Goal: Communication & Community: Answer question/provide support

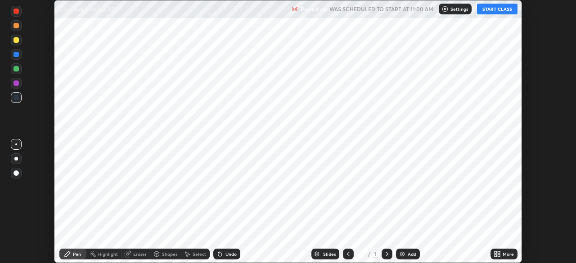
scroll to position [263, 575]
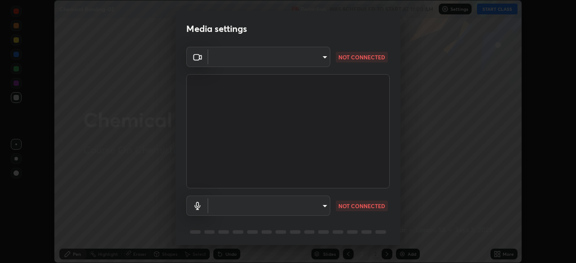
type input "49997c5035a380d1e4bfd67072f4403f37fcfd6159da511fce73e868ba03c42c"
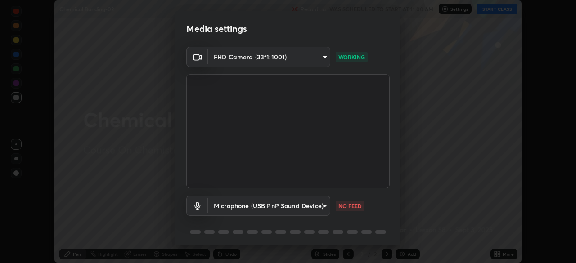
click at [328, 203] on body "Erase all Chemical Bonding-02 Recording WAS SCHEDULED TO START AT 11:00 AM Sett…" at bounding box center [288, 131] width 576 height 263
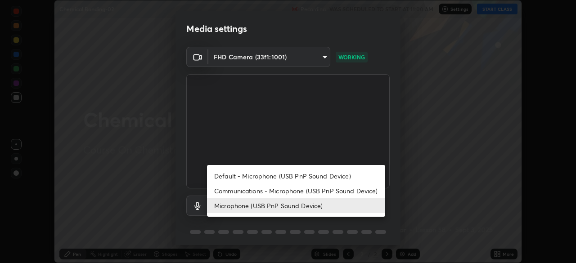
click at [321, 191] on li "Communications - Microphone (USB PnP Sound Device)" at bounding box center [296, 190] width 178 height 15
type input "communications"
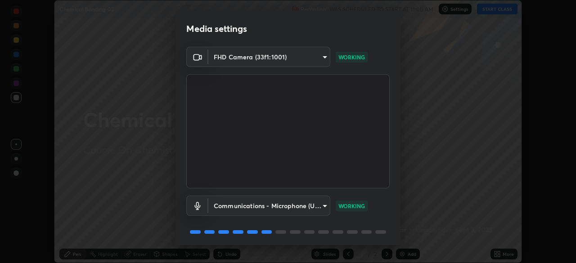
scroll to position [32, 0]
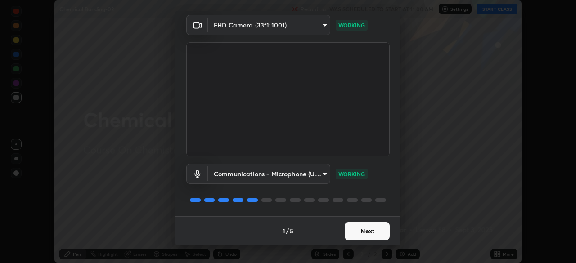
click at [370, 228] on button "Next" at bounding box center [366, 231] width 45 height 18
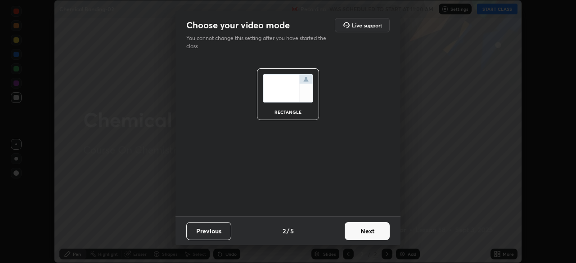
scroll to position [0, 0]
click at [374, 228] on button "Next" at bounding box center [366, 231] width 45 height 18
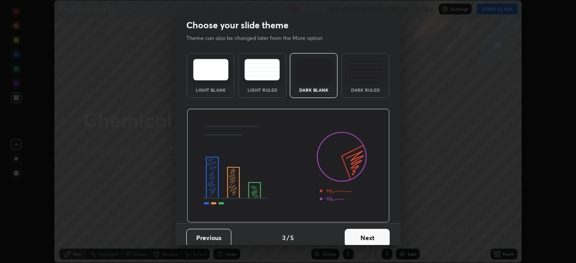
click at [376, 231] on button "Next" at bounding box center [366, 238] width 45 height 18
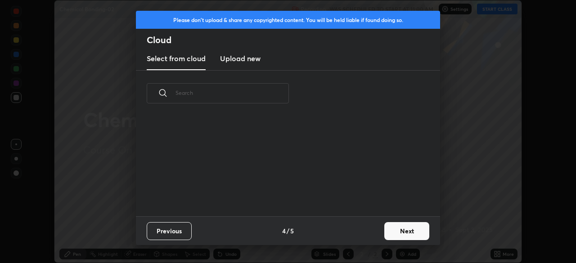
click at [397, 228] on button "Next" at bounding box center [406, 231] width 45 height 18
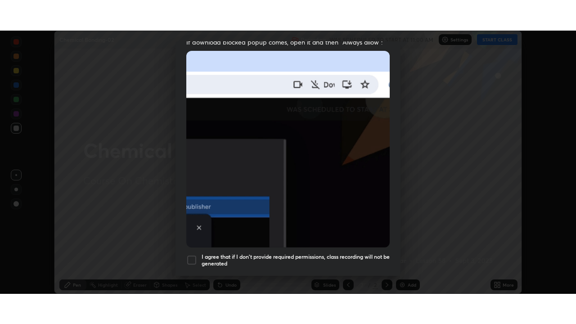
scroll to position [215, 0]
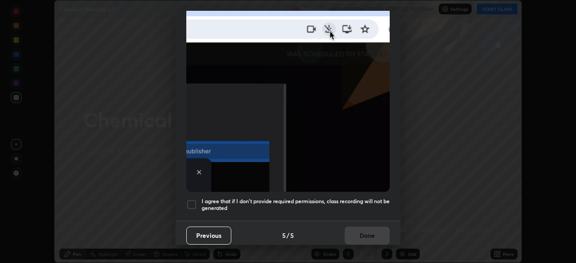
click at [382, 201] on h5 "I agree that if I don't provide required permissions, class recording will not …" at bounding box center [295, 205] width 188 height 14
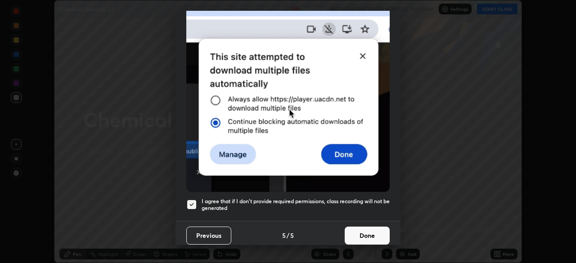
click at [372, 236] on button "Done" at bounding box center [366, 236] width 45 height 18
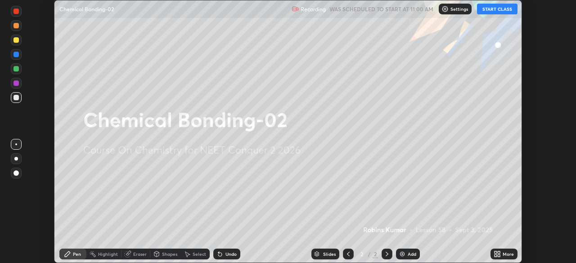
click at [504, 252] on div "More" at bounding box center [507, 254] width 11 height 4
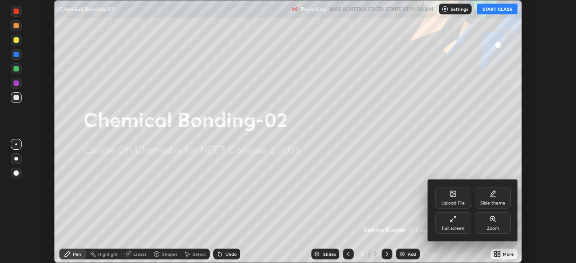
click at [453, 223] on div "Full screen" at bounding box center [453, 223] width 36 height 22
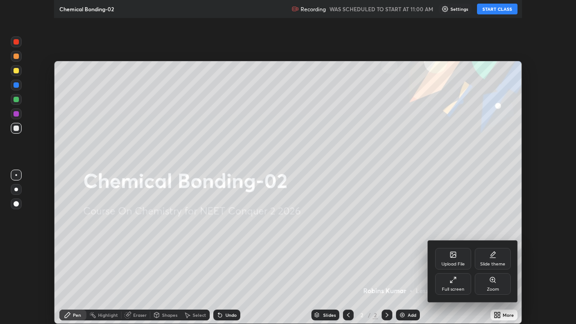
scroll to position [324, 576]
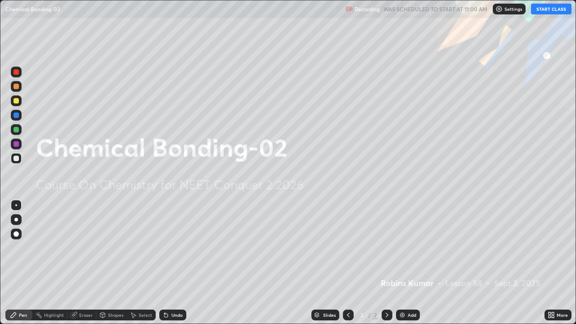
click at [546, 13] on button "START CLASS" at bounding box center [551, 9] width 40 height 11
click at [405, 263] on div "Add" at bounding box center [408, 314] width 24 height 11
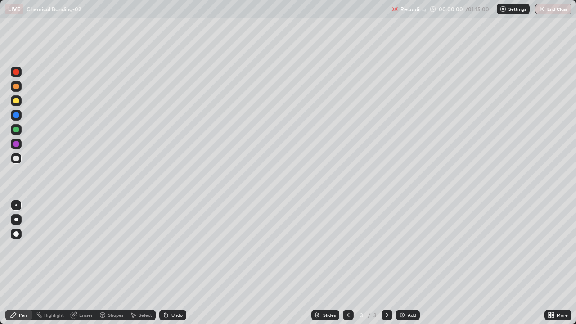
click at [405, 263] on div "Add" at bounding box center [408, 314] width 24 height 11
click at [407, 263] on div "Add" at bounding box center [408, 314] width 24 height 11
click at [408, 263] on div "Add" at bounding box center [408, 314] width 24 height 11
click at [410, 263] on div "Add" at bounding box center [411, 315] width 9 height 4
click at [410, 263] on div "Add" at bounding box center [408, 314] width 24 height 11
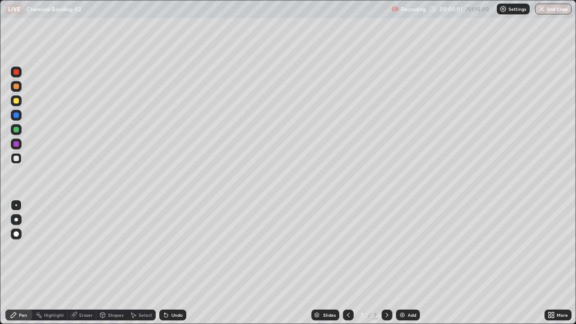
click at [410, 263] on div "Add" at bounding box center [411, 315] width 9 height 4
click at [409, 263] on div "Add" at bounding box center [411, 315] width 9 height 4
click at [410, 263] on div "Add" at bounding box center [411, 315] width 9 height 4
click at [412, 263] on div "Add" at bounding box center [411, 315] width 9 height 4
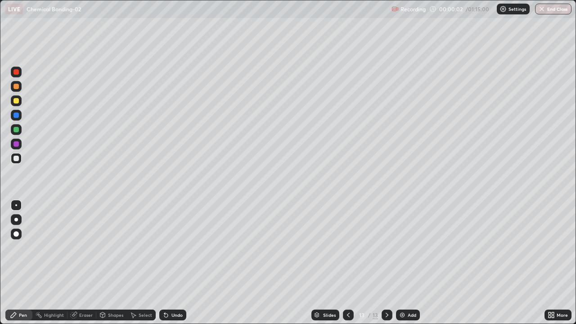
click at [413, 263] on div "Add" at bounding box center [408, 314] width 24 height 11
click at [347, 263] on icon at bounding box center [347, 314] width 7 height 7
click at [347, 263] on icon at bounding box center [348, 315] width 3 height 4
click at [347, 263] on icon at bounding box center [347, 314] width 7 height 7
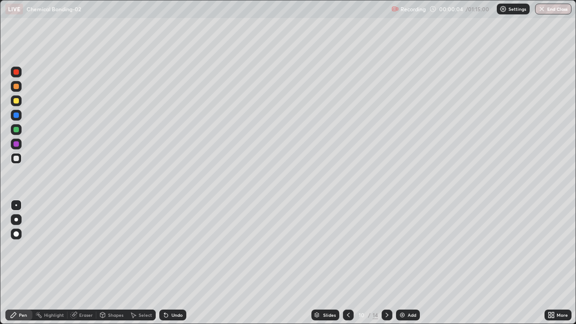
click at [351, 263] on div at bounding box center [348, 314] width 11 height 11
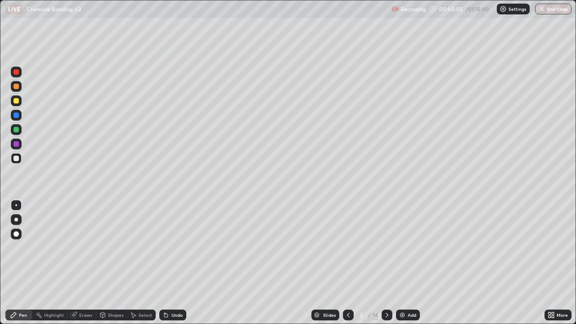
click at [347, 263] on icon at bounding box center [347, 314] width 7 height 7
click at [17, 101] on div at bounding box center [15, 100] width 5 height 5
click at [15, 87] on div at bounding box center [15, 86] width 5 height 5
click at [17, 117] on div at bounding box center [15, 114] width 5 height 5
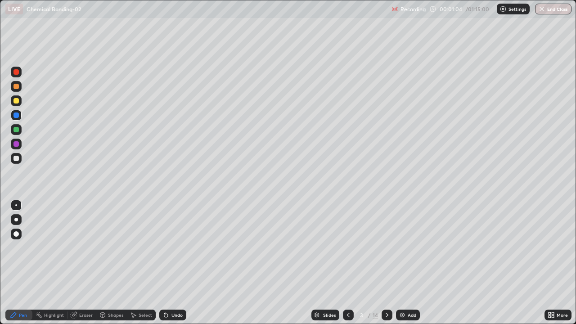
click at [17, 158] on div at bounding box center [15, 158] width 5 height 5
click at [173, 263] on div "Undo" at bounding box center [176, 315] width 11 height 4
click at [173, 263] on div "Undo" at bounding box center [172, 314] width 27 height 11
click at [172, 263] on div "Undo" at bounding box center [172, 314] width 27 height 11
click at [15, 130] on div at bounding box center [15, 129] width 5 height 5
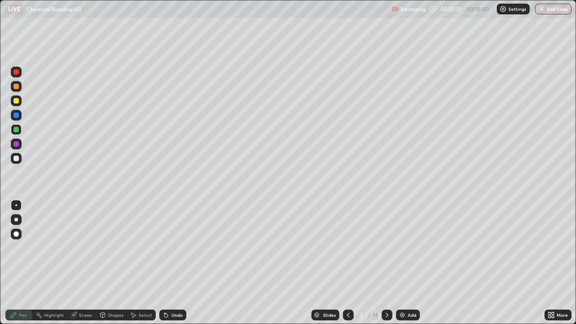
click at [18, 158] on div at bounding box center [15, 158] width 5 height 5
click at [16, 146] on div at bounding box center [15, 143] width 5 height 5
click at [19, 102] on div at bounding box center [16, 100] width 11 height 11
click at [14, 160] on div at bounding box center [15, 158] width 5 height 5
click at [17, 118] on div at bounding box center [16, 115] width 11 height 11
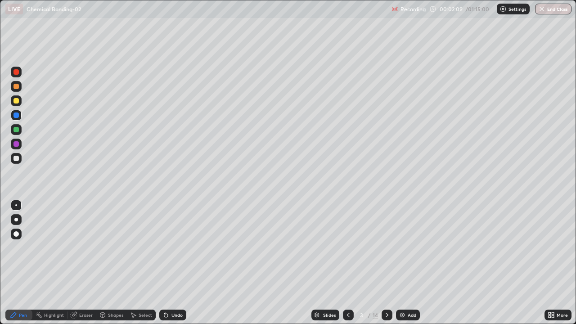
click at [17, 159] on div at bounding box center [15, 158] width 5 height 5
click at [21, 130] on div at bounding box center [16, 129] width 11 height 11
click at [17, 144] on div at bounding box center [15, 143] width 5 height 5
click at [22, 263] on div "Pen" at bounding box center [23, 315] width 8 height 4
click at [21, 102] on div at bounding box center [16, 100] width 11 height 11
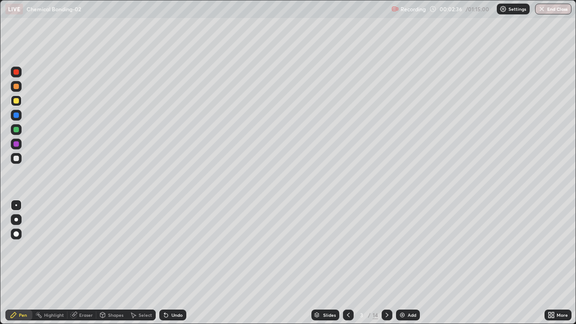
click at [20, 159] on div at bounding box center [16, 158] width 11 height 11
click at [20, 128] on div at bounding box center [16, 129] width 11 height 11
click at [17, 158] on div at bounding box center [15, 158] width 5 height 5
click at [18, 71] on div at bounding box center [15, 71] width 5 height 5
click at [19, 101] on div at bounding box center [16, 100] width 11 height 11
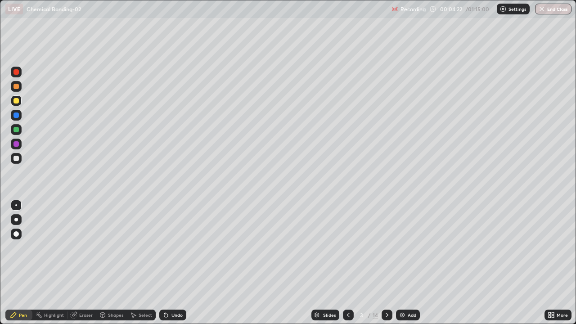
click at [18, 146] on div at bounding box center [15, 143] width 5 height 5
click at [58, 263] on div "Highlight" at bounding box center [54, 315] width 20 height 4
click at [17, 86] on div at bounding box center [15, 86] width 5 height 5
click at [387, 263] on icon at bounding box center [386, 314] width 7 height 7
click at [24, 263] on div "Pen" at bounding box center [23, 315] width 8 height 4
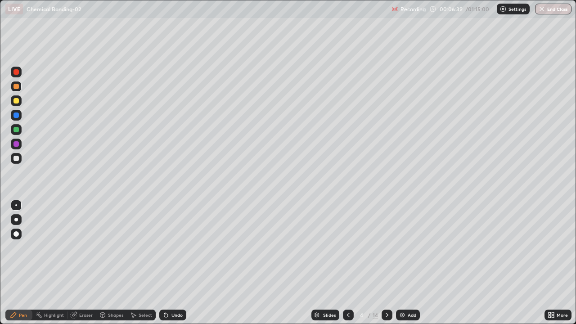
click at [343, 263] on div at bounding box center [348, 314] width 11 height 11
click at [389, 263] on div at bounding box center [386, 314] width 11 height 11
click at [17, 101] on div at bounding box center [15, 100] width 5 height 5
click at [15, 156] on div at bounding box center [15, 158] width 5 height 5
click at [15, 88] on div at bounding box center [15, 86] width 5 height 5
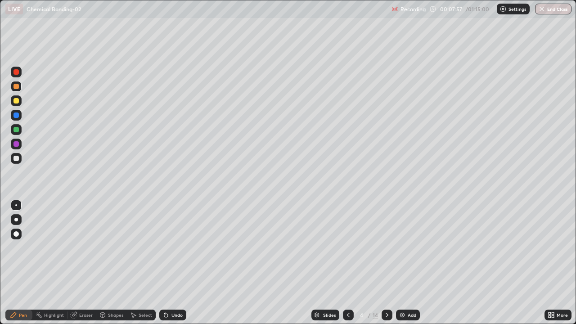
click at [16, 102] on div at bounding box center [15, 100] width 5 height 5
click at [18, 161] on div at bounding box center [16, 158] width 11 height 11
click at [18, 100] on div at bounding box center [15, 100] width 5 height 5
click at [18, 157] on div at bounding box center [15, 158] width 5 height 5
click at [17, 101] on div at bounding box center [15, 100] width 5 height 5
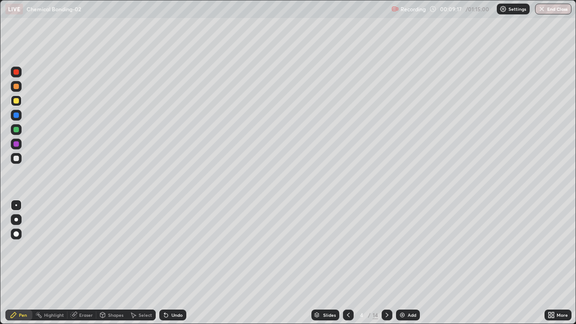
click at [16, 159] on div at bounding box center [15, 158] width 5 height 5
click at [17, 101] on div at bounding box center [15, 100] width 5 height 5
click at [17, 158] on div at bounding box center [15, 158] width 5 height 5
click at [18, 116] on div at bounding box center [15, 114] width 5 height 5
click at [18, 131] on div at bounding box center [15, 129] width 5 height 5
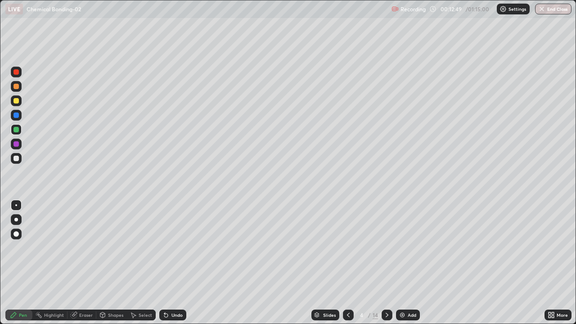
click at [381, 263] on div at bounding box center [386, 314] width 11 height 11
click at [15, 87] on div at bounding box center [15, 86] width 5 height 5
click at [171, 263] on div "Undo" at bounding box center [176, 315] width 11 height 4
click at [174, 263] on div "Undo" at bounding box center [171, 315] width 31 height 18
click at [170, 263] on div "Undo" at bounding box center [171, 315] width 31 height 18
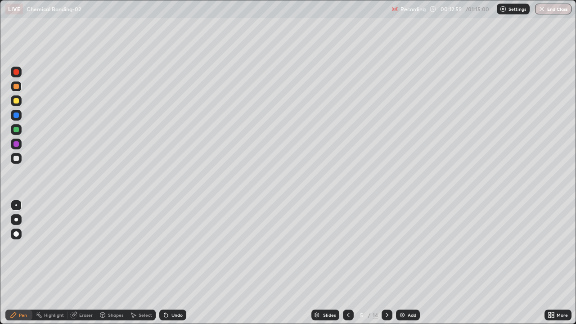
click at [174, 263] on div "Undo" at bounding box center [172, 314] width 27 height 11
click at [17, 101] on div at bounding box center [15, 100] width 5 height 5
click at [15, 129] on div at bounding box center [15, 129] width 5 height 5
click at [16, 101] on div at bounding box center [15, 100] width 5 height 5
click at [16, 147] on div at bounding box center [16, 143] width 11 height 11
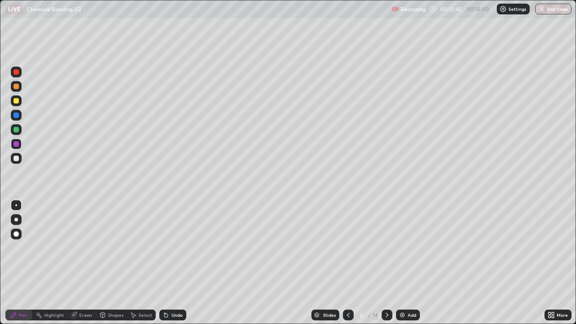
click at [16, 117] on div at bounding box center [15, 114] width 5 height 5
click at [18, 90] on div at bounding box center [16, 86] width 11 height 11
click at [18, 145] on div at bounding box center [15, 143] width 5 height 5
click at [21, 117] on div at bounding box center [16, 115] width 11 height 11
click at [16, 101] on div at bounding box center [15, 100] width 5 height 5
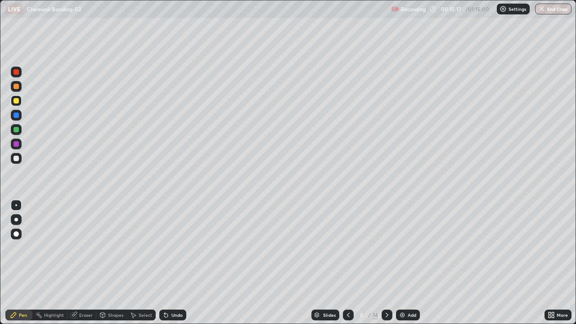
click at [19, 89] on div at bounding box center [16, 86] width 11 height 11
click at [20, 113] on div at bounding box center [16, 115] width 11 height 11
click at [17, 104] on div at bounding box center [16, 100] width 11 height 11
click at [17, 115] on div at bounding box center [15, 114] width 5 height 5
click at [20, 87] on div at bounding box center [16, 86] width 11 height 11
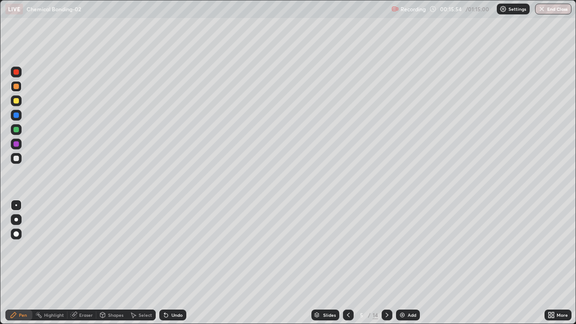
click at [20, 116] on div at bounding box center [16, 115] width 11 height 11
click at [18, 104] on div at bounding box center [16, 100] width 11 height 11
click at [18, 89] on div at bounding box center [15, 86] width 5 height 5
click at [20, 116] on div at bounding box center [16, 115] width 11 height 11
click at [16, 102] on div at bounding box center [15, 100] width 5 height 5
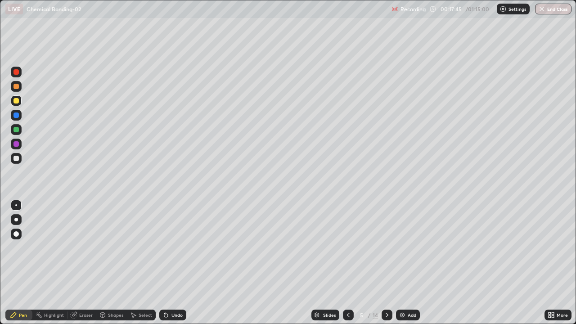
click at [16, 87] on div at bounding box center [15, 86] width 5 height 5
click at [18, 113] on div at bounding box center [15, 114] width 5 height 5
click at [17, 103] on div at bounding box center [15, 100] width 5 height 5
click at [18, 162] on div at bounding box center [16, 158] width 11 height 11
click at [18, 71] on div at bounding box center [15, 71] width 5 height 5
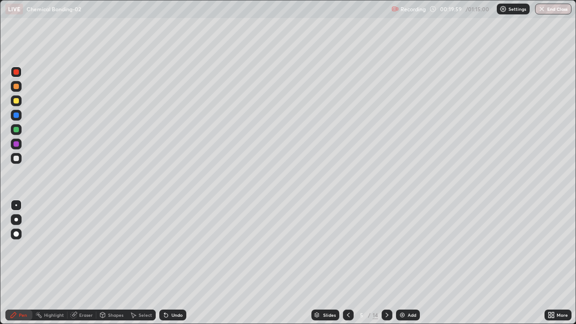
click at [19, 157] on div at bounding box center [16, 158] width 11 height 11
click at [18, 76] on div at bounding box center [16, 72] width 11 height 11
click at [17, 158] on div at bounding box center [15, 158] width 5 height 5
click at [16, 75] on div at bounding box center [16, 72] width 11 height 11
click at [17, 102] on div at bounding box center [15, 100] width 5 height 5
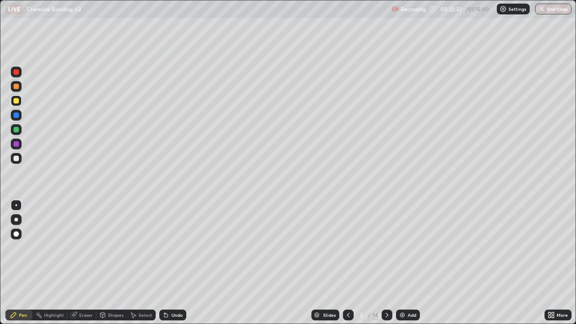
click at [83, 263] on div "Eraser" at bounding box center [85, 315] width 13 height 4
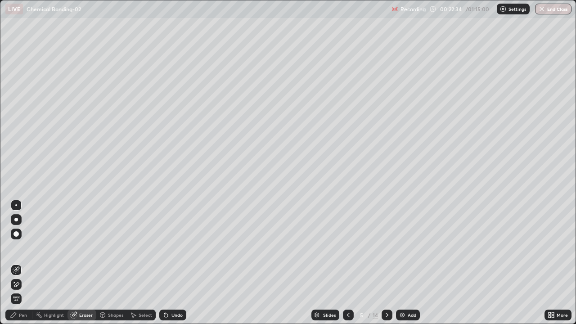
click at [17, 263] on icon at bounding box center [13, 314] width 7 height 7
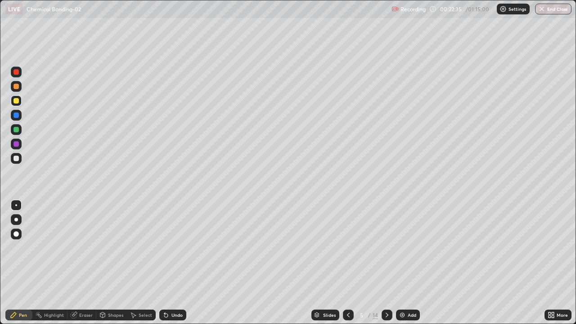
click at [16, 116] on div at bounding box center [15, 114] width 5 height 5
click at [16, 85] on div at bounding box center [15, 86] width 5 height 5
click at [21, 97] on div at bounding box center [16, 100] width 11 height 11
click at [18, 158] on div at bounding box center [15, 158] width 5 height 5
click at [15, 101] on div at bounding box center [15, 100] width 5 height 5
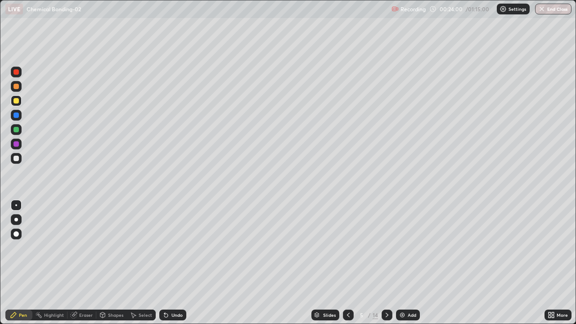
click at [17, 129] on div at bounding box center [15, 129] width 5 height 5
click at [115, 263] on div "Shapes" at bounding box center [115, 315] width 15 height 4
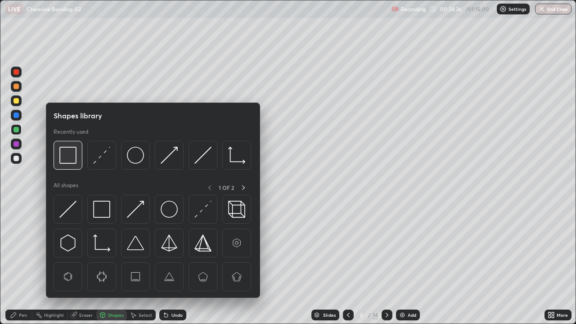
click at [71, 162] on img at bounding box center [67, 155] width 17 height 17
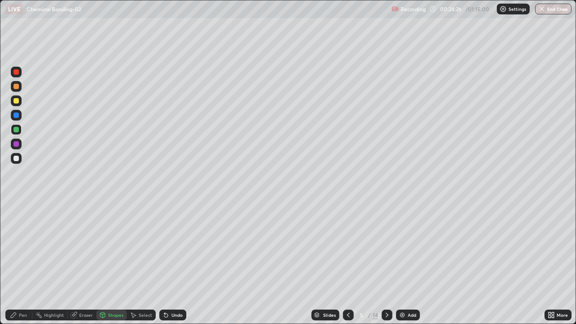
click at [17, 74] on div at bounding box center [15, 71] width 5 height 5
click at [23, 263] on div "Pen" at bounding box center [23, 315] width 8 height 4
click at [16, 104] on div at bounding box center [16, 100] width 11 height 11
click at [386, 263] on icon at bounding box center [386, 314] width 7 height 7
click at [18, 91] on div at bounding box center [16, 86] width 11 height 11
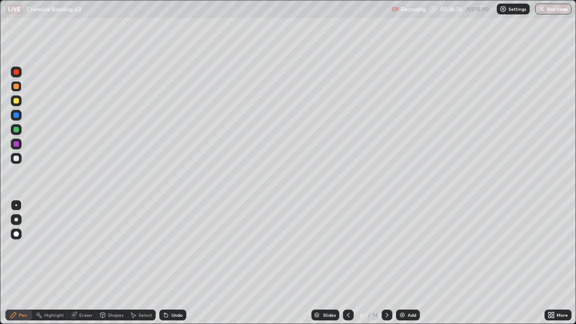
click at [119, 263] on div "Shapes" at bounding box center [115, 315] width 15 height 4
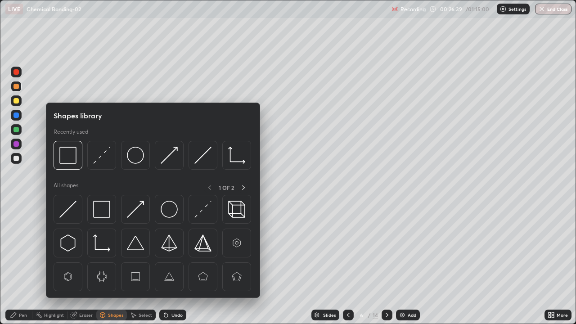
click at [196, 162] on img at bounding box center [202, 155] width 17 height 17
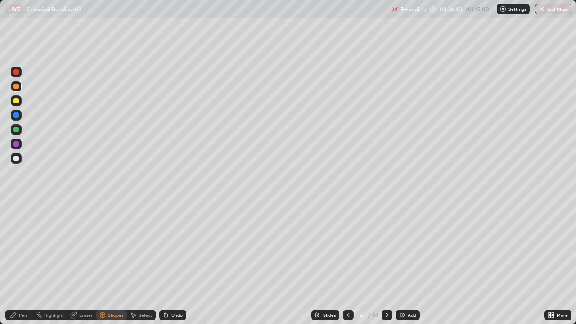
click at [18, 119] on div at bounding box center [16, 115] width 11 height 11
click at [17, 130] on div at bounding box center [15, 129] width 5 height 5
click at [171, 263] on div "Undo" at bounding box center [172, 314] width 27 height 11
click at [17, 263] on div "Pen" at bounding box center [18, 314] width 27 height 11
click at [346, 263] on icon at bounding box center [347, 314] width 7 height 7
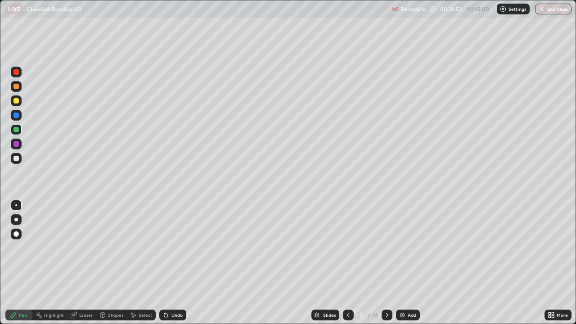
click at [386, 263] on icon at bounding box center [386, 314] width 7 height 7
click at [169, 263] on div "Undo" at bounding box center [172, 314] width 27 height 11
click at [165, 263] on icon at bounding box center [166, 315] width 4 height 4
click at [17, 144] on div at bounding box center [15, 143] width 5 height 5
click at [20, 101] on div at bounding box center [16, 100] width 11 height 11
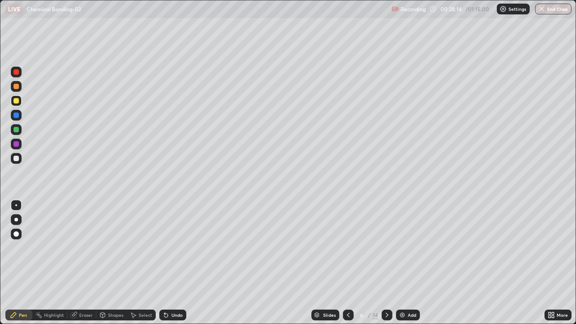
click at [16, 144] on div at bounding box center [15, 143] width 5 height 5
click at [17, 86] on div at bounding box center [15, 86] width 5 height 5
click at [16, 117] on div at bounding box center [15, 114] width 5 height 5
click at [16, 87] on div at bounding box center [15, 86] width 5 height 5
click at [18, 119] on div at bounding box center [16, 115] width 11 height 11
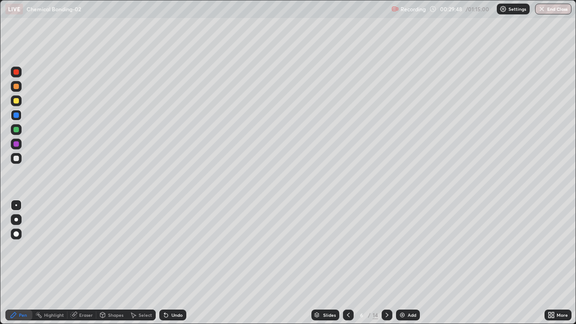
click at [17, 87] on div at bounding box center [15, 86] width 5 height 5
click at [17, 117] on div at bounding box center [15, 114] width 5 height 5
click at [179, 263] on div "Undo" at bounding box center [172, 314] width 27 height 11
click at [179, 263] on div "Undo" at bounding box center [176, 315] width 11 height 4
click at [177, 263] on div "Undo" at bounding box center [176, 315] width 11 height 4
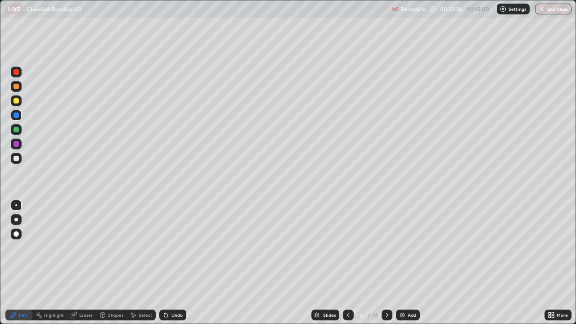
click at [347, 263] on icon at bounding box center [347, 314] width 7 height 7
click at [386, 263] on icon at bounding box center [386, 314] width 7 height 7
click at [164, 263] on icon at bounding box center [164, 313] width 1 height 1
click at [50, 263] on div "Highlight" at bounding box center [54, 315] width 20 height 4
click at [15, 147] on div at bounding box center [16, 143] width 11 height 11
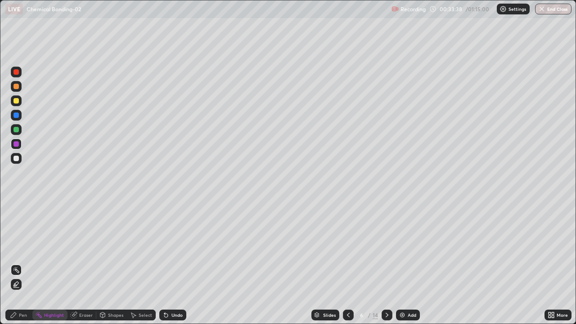
click at [385, 263] on icon at bounding box center [386, 315] width 3 height 4
click at [345, 263] on div at bounding box center [348, 314] width 11 height 11
click at [386, 263] on icon at bounding box center [386, 314] width 7 height 7
click at [21, 263] on div "Pen" at bounding box center [23, 315] width 8 height 4
click at [343, 263] on div at bounding box center [348, 314] width 11 height 11
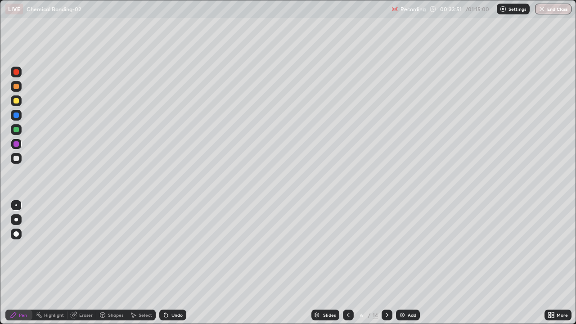
click at [343, 263] on div at bounding box center [348, 314] width 11 height 11
click at [386, 263] on icon at bounding box center [386, 314] width 7 height 7
click at [15, 88] on div at bounding box center [15, 86] width 5 height 5
click at [21, 160] on div at bounding box center [16, 158] width 11 height 11
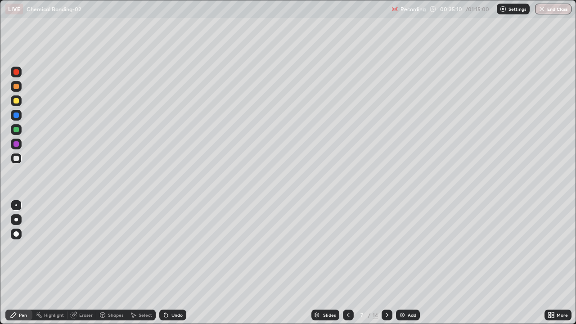
click at [185, 263] on div "Undo" at bounding box center [172, 314] width 27 height 11
click at [18, 114] on div at bounding box center [15, 114] width 5 height 5
click at [164, 263] on icon at bounding box center [164, 313] width 1 height 1
click at [112, 263] on div "Shapes" at bounding box center [115, 315] width 15 height 4
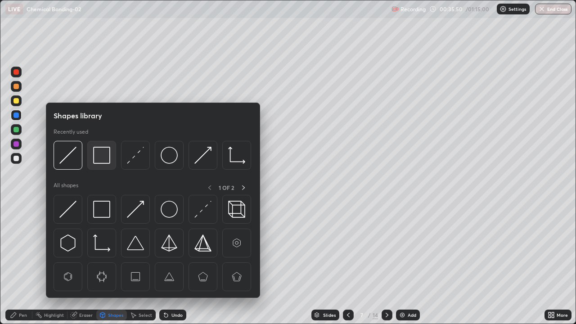
click at [98, 159] on img at bounding box center [101, 155] width 17 height 17
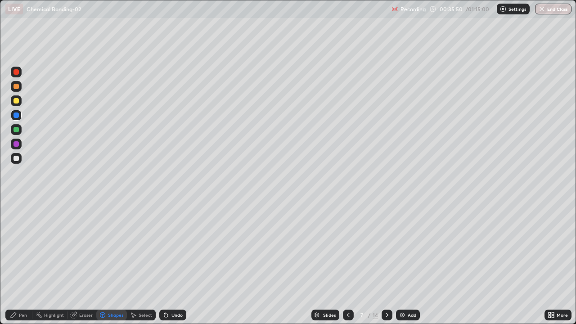
click at [16, 103] on div at bounding box center [15, 100] width 5 height 5
click at [15, 263] on icon at bounding box center [13, 314] width 5 height 5
click at [15, 145] on div at bounding box center [15, 143] width 5 height 5
click at [18, 90] on div at bounding box center [16, 86] width 11 height 11
click at [16, 71] on div at bounding box center [15, 71] width 5 height 5
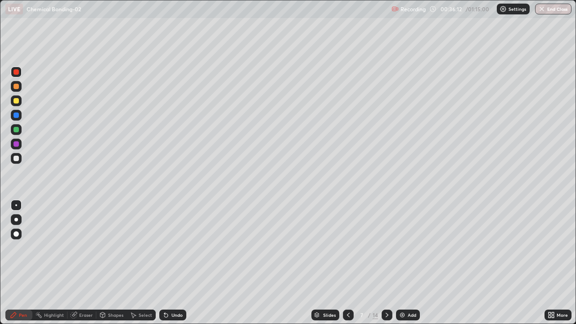
click at [16, 127] on div at bounding box center [15, 129] width 5 height 5
click at [17, 75] on div at bounding box center [16, 72] width 11 height 11
click at [18, 130] on div at bounding box center [15, 129] width 5 height 5
click at [18, 98] on div at bounding box center [15, 100] width 5 height 5
click at [115, 263] on div "Shapes" at bounding box center [115, 315] width 15 height 4
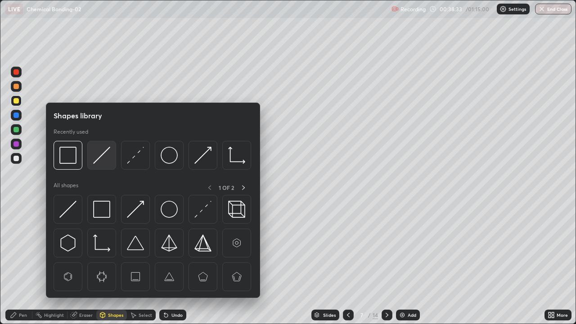
click at [99, 159] on img at bounding box center [101, 155] width 17 height 17
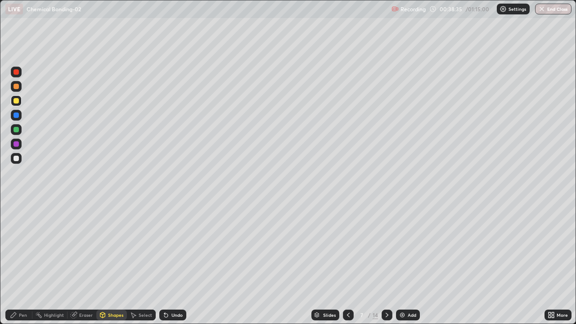
click at [17, 116] on div at bounding box center [15, 114] width 5 height 5
click at [24, 263] on div "Pen" at bounding box center [18, 314] width 27 height 11
click at [17, 157] on div at bounding box center [15, 158] width 5 height 5
click at [14, 144] on div at bounding box center [15, 143] width 5 height 5
click at [18, 86] on div at bounding box center [15, 86] width 5 height 5
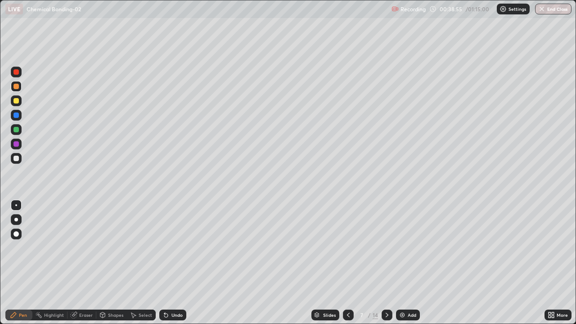
click at [15, 146] on div at bounding box center [15, 143] width 5 height 5
click at [16, 72] on div at bounding box center [15, 71] width 5 height 5
click at [16, 158] on div at bounding box center [15, 158] width 5 height 5
click at [17, 159] on div at bounding box center [15, 158] width 5 height 5
click at [17, 146] on div at bounding box center [15, 143] width 5 height 5
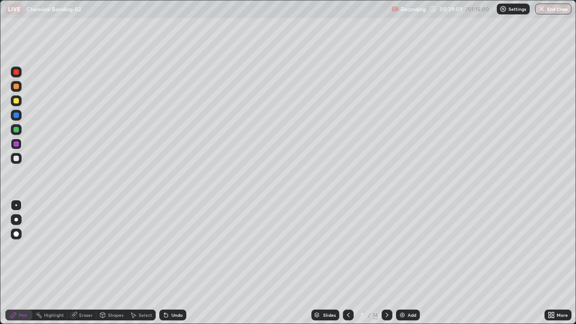
click at [17, 88] on div at bounding box center [15, 86] width 5 height 5
click at [15, 161] on div at bounding box center [15, 158] width 5 height 5
click at [17, 148] on div at bounding box center [16, 143] width 11 height 11
click at [17, 87] on div at bounding box center [15, 86] width 5 height 5
click at [18, 76] on div at bounding box center [16, 72] width 11 height 11
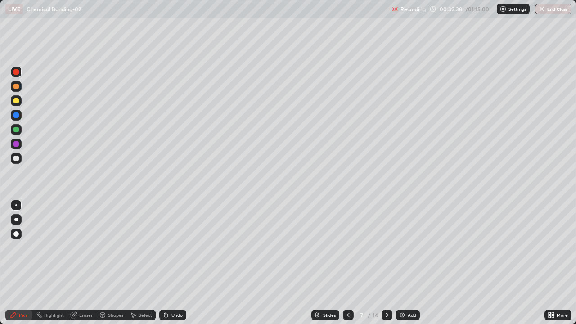
click at [17, 159] on div at bounding box center [15, 158] width 5 height 5
click at [176, 263] on div "Undo" at bounding box center [172, 314] width 27 height 11
click at [175, 263] on div "Undo" at bounding box center [176, 315] width 11 height 4
click at [168, 263] on div "Undo" at bounding box center [172, 314] width 27 height 11
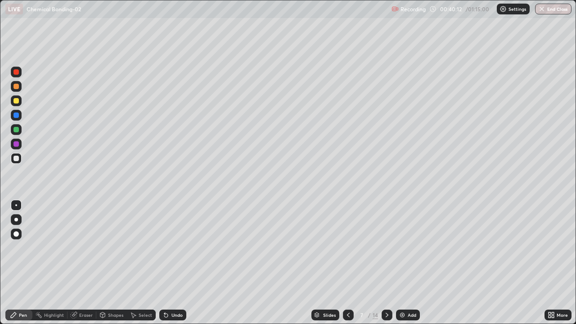
click at [175, 263] on div "Undo" at bounding box center [176, 315] width 11 height 4
click at [118, 263] on div "Shapes" at bounding box center [111, 314] width 31 height 11
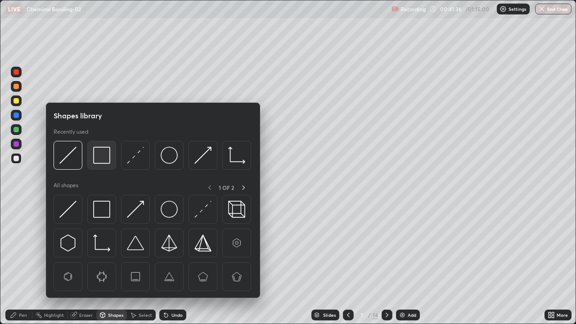
click at [99, 161] on img at bounding box center [101, 155] width 17 height 17
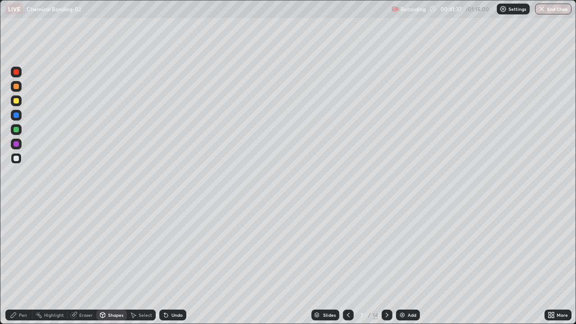
click at [13, 132] on div at bounding box center [16, 129] width 11 height 11
click at [387, 263] on icon at bounding box center [386, 314] width 7 height 7
click at [22, 263] on div "Pen" at bounding box center [18, 314] width 27 height 11
click at [16, 102] on div at bounding box center [15, 100] width 5 height 5
click at [14, 129] on div at bounding box center [15, 129] width 5 height 5
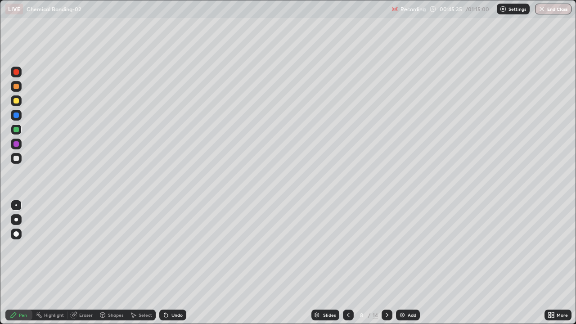
click at [18, 160] on div at bounding box center [16, 158] width 11 height 11
click at [347, 263] on icon at bounding box center [347, 314] width 7 height 7
click at [386, 263] on icon at bounding box center [386, 314] width 7 height 7
click at [19, 144] on div at bounding box center [16, 143] width 11 height 11
click at [15, 155] on div at bounding box center [16, 158] width 11 height 11
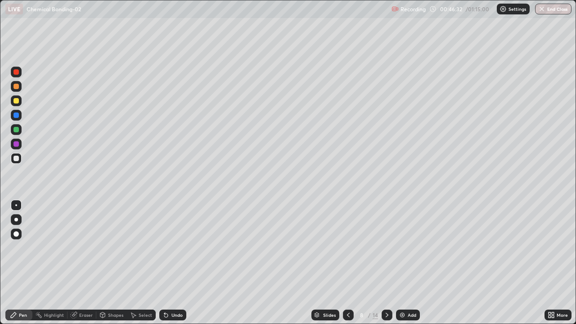
click at [17, 146] on div at bounding box center [15, 143] width 5 height 5
click at [18, 157] on div at bounding box center [15, 158] width 5 height 5
click at [174, 263] on div "Undo" at bounding box center [176, 315] width 11 height 4
click at [16, 104] on div at bounding box center [16, 100] width 11 height 11
click at [347, 263] on icon at bounding box center [347, 314] width 7 height 7
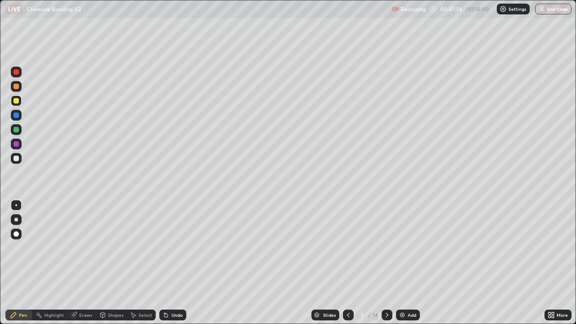
click at [384, 263] on icon at bounding box center [386, 314] width 7 height 7
click at [164, 263] on icon at bounding box center [164, 313] width 1 height 1
click at [18, 146] on div at bounding box center [15, 143] width 5 height 5
click at [79, 263] on div "Eraser" at bounding box center [85, 315] width 13 height 4
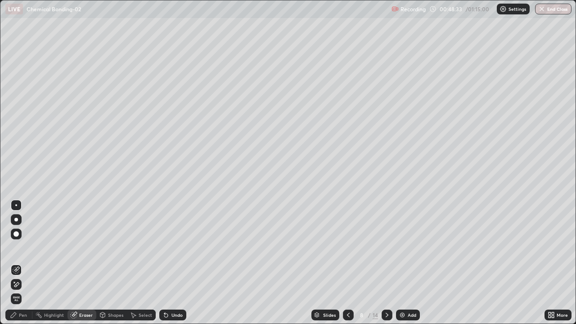
click at [17, 263] on div "Pen" at bounding box center [18, 314] width 27 height 11
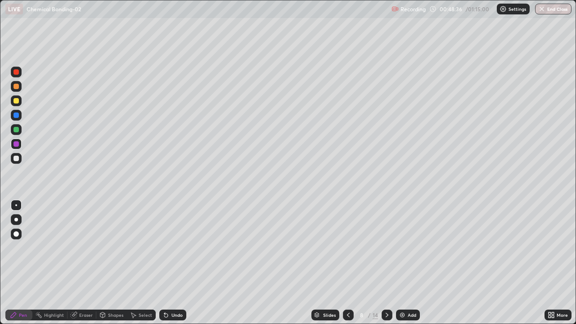
click at [164, 263] on icon at bounding box center [164, 313] width 1 height 1
click at [165, 263] on icon at bounding box center [166, 315] width 4 height 4
click at [169, 263] on div "Undo" at bounding box center [172, 314] width 27 height 11
click at [15, 156] on div at bounding box center [15, 158] width 5 height 5
click at [15, 116] on div at bounding box center [15, 114] width 5 height 5
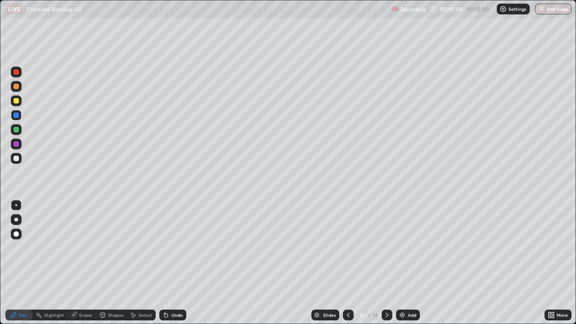
click at [17, 91] on div at bounding box center [16, 86] width 11 height 11
click at [16, 143] on div at bounding box center [15, 143] width 5 height 5
click at [17, 86] on div at bounding box center [15, 86] width 5 height 5
click at [16, 116] on div at bounding box center [15, 114] width 5 height 5
click at [18, 159] on div at bounding box center [15, 158] width 5 height 5
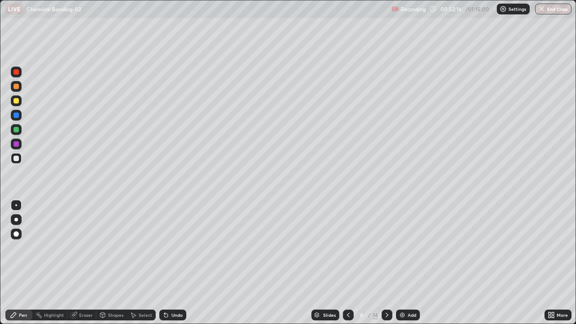
click at [19, 100] on div at bounding box center [16, 100] width 11 height 11
click at [19, 130] on div at bounding box center [16, 129] width 11 height 11
click at [17, 86] on div at bounding box center [15, 86] width 5 height 5
click at [18, 146] on div at bounding box center [15, 143] width 5 height 5
click at [17, 159] on div at bounding box center [15, 158] width 5 height 5
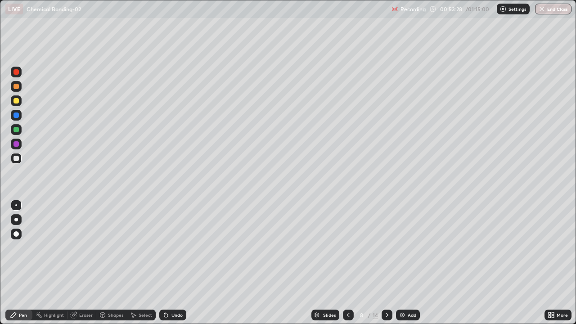
click at [86, 263] on div "Eraser" at bounding box center [85, 315] width 13 height 4
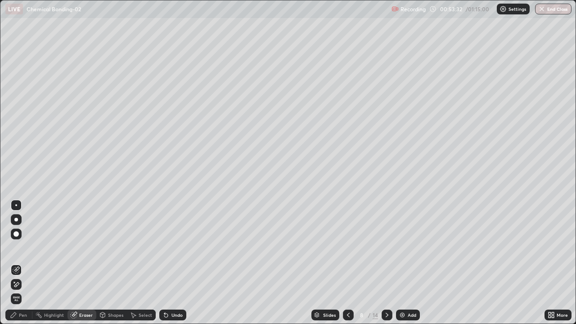
click at [23, 263] on div "Pen" at bounding box center [23, 315] width 8 height 4
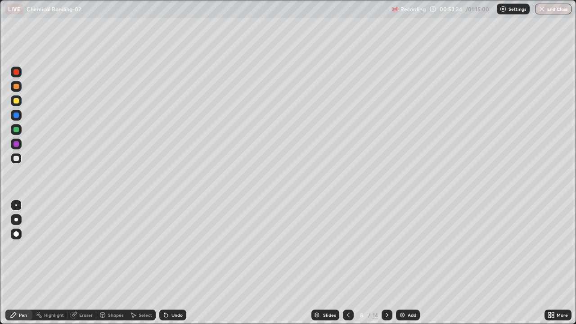
click at [17, 85] on div at bounding box center [15, 86] width 5 height 5
click at [20, 158] on div at bounding box center [16, 158] width 11 height 11
click at [17, 115] on div at bounding box center [15, 114] width 5 height 5
click at [17, 158] on div at bounding box center [15, 158] width 5 height 5
click at [17, 72] on div at bounding box center [15, 71] width 5 height 5
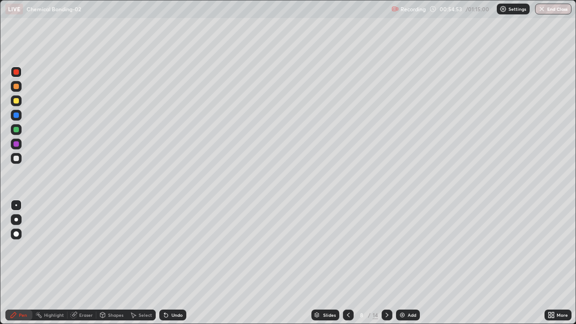
click at [16, 159] on div at bounding box center [15, 158] width 5 height 5
click at [52, 263] on div "Highlight" at bounding box center [54, 315] width 20 height 4
click at [17, 89] on div at bounding box center [16, 86] width 11 height 11
click at [385, 263] on div at bounding box center [386, 314] width 11 height 11
click at [23, 263] on div "Pen" at bounding box center [23, 315] width 8 height 4
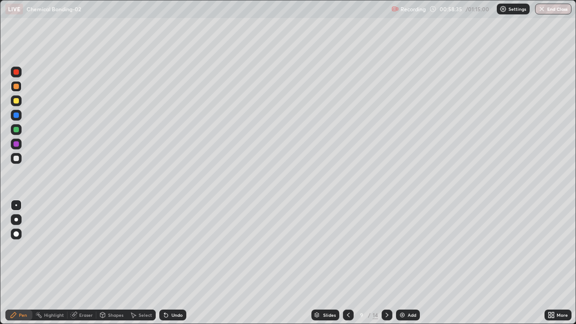
click at [17, 106] on div at bounding box center [16, 100] width 11 height 11
click at [343, 263] on div at bounding box center [348, 314] width 11 height 11
click at [381, 263] on div at bounding box center [386, 314] width 11 height 11
click at [18, 131] on div at bounding box center [16, 129] width 11 height 11
click at [16, 116] on div at bounding box center [15, 114] width 5 height 5
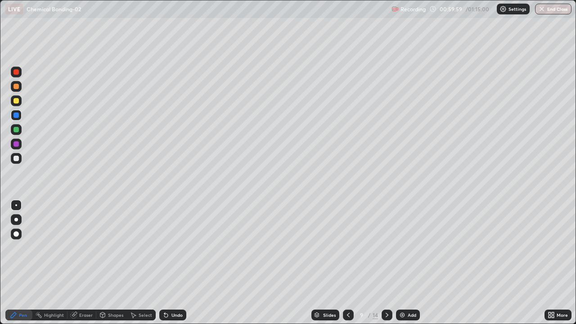
click at [18, 160] on div at bounding box center [15, 158] width 5 height 5
click at [18, 130] on div at bounding box center [15, 129] width 5 height 5
click at [19, 101] on div at bounding box center [16, 100] width 11 height 11
click at [16, 144] on div at bounding box center [15, 143] width 5 height 5
click at [387, 263] on icon at bounding box center [386, 314] width 7 height 7
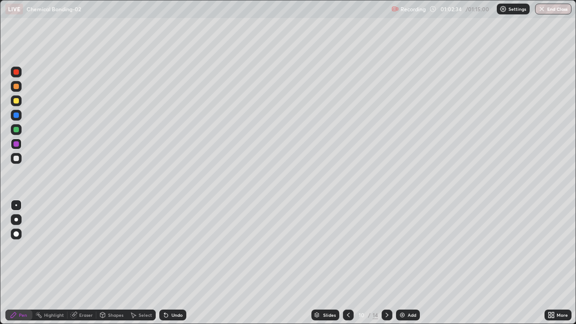
click at [17, 88] on div at bounding box center [15, 86] width 5 height 5
click at [17, 158] on div at bounding box center [15, 158] width 5 height 5
click at [15, 116] on div at bounding box center [15, 114] width 5 height 5
click at [18, 131] on div at bounding box center [15, 129] width 5 height 5
click at [171, 263] on div "Undo" at bounding box center [176, 315] width 11 height 4
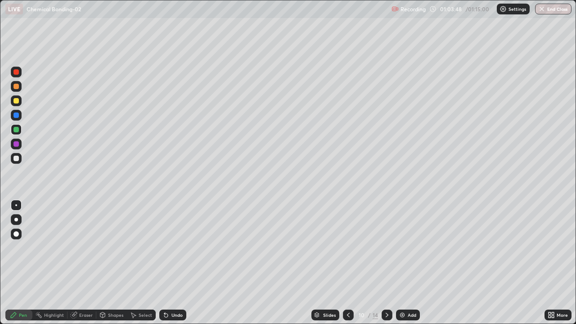
click at [17, 144] on div at bounding box center [15, 143] width 5 height 5
click at [16, 116] on div at bounding box center [15, 114] width 5 height 5
click at [17, 89] on div at bounding box center [15, 86] width 5 height 5
click at [169, 263] on div "Undo" at bounding box center [172, 314] width 27 height 11
click at [18, 132] on div at bounding box center [16, 129] width 11 height 11
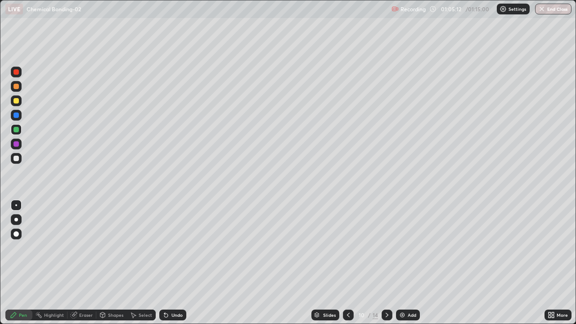
click at [62, 263] on div "Highlight" at bounding box center [54, 315] width 20 height 4
click at [20, 101] on div at bounding box center [16, 100] width 11 height 11
click at [554, 10] on button "End Class" at bounding box center [553, 9] width 36 height 11
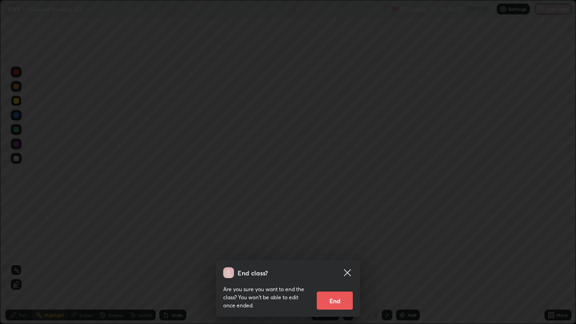
click at [420, 97] on div "End class? Are you sure you want to end the class? You won’t be able to edit on…" at bounding box center [288, 162] width 576 height 324
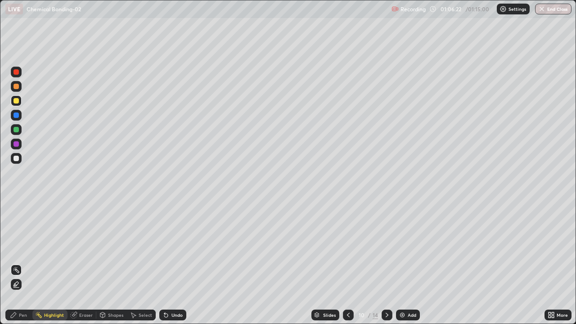
click at [560, 10] on button "End Class" at bounding box center [553, 9] width 36 height 11
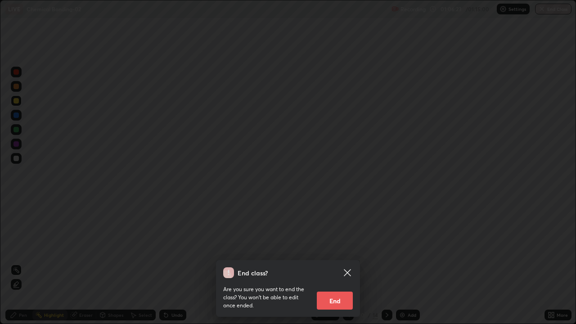
click at [334, 263] on button "End" at bounding box center [335, 300] width 36 height 18
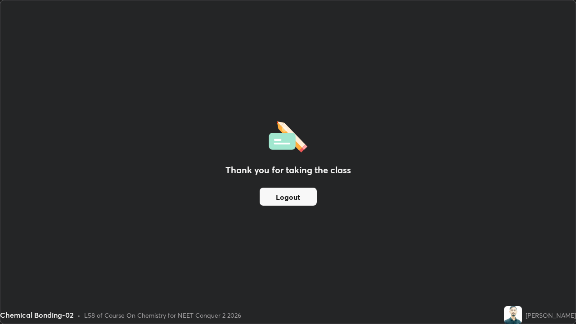
click at [287, 196] on button "Logout" at bounding box center [287, 197] width 57 height 18
